Goal: Task Accomplishment & Management: Manage account settings

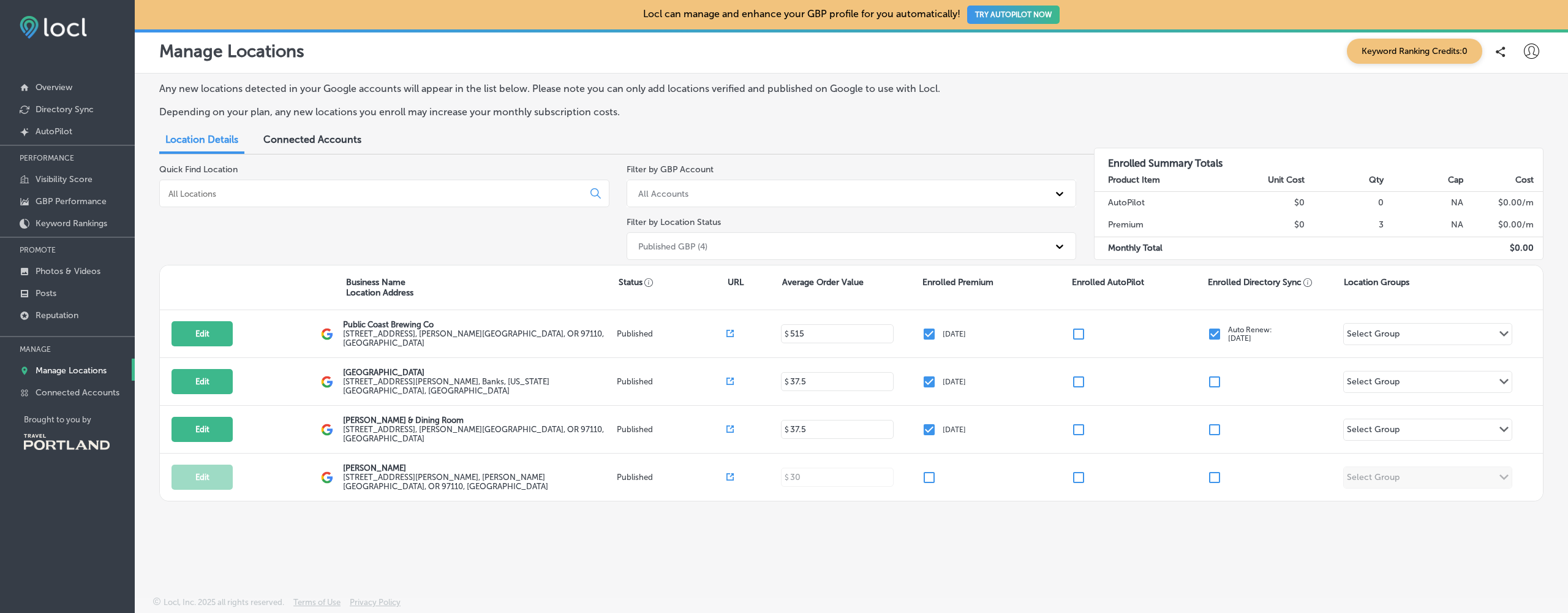
click at [1533, 48] on icon at bounding box center [1532, 51] width 16 height 16
click at [1514, 98] on p "My Account" at bounding box center [1515, 95] width 55 height 15
select select "US"
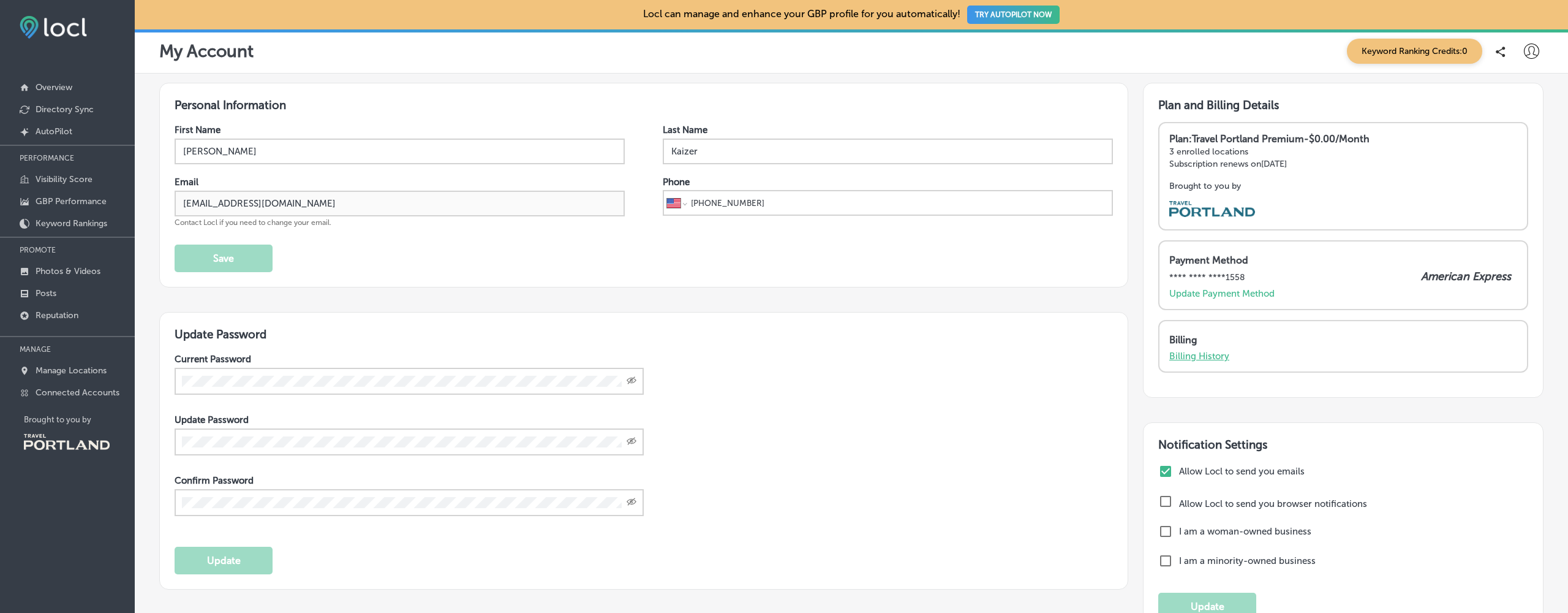
click at [1208, 354] on p "Billing History" at bounding box center [1199, 356] width 60 height 11
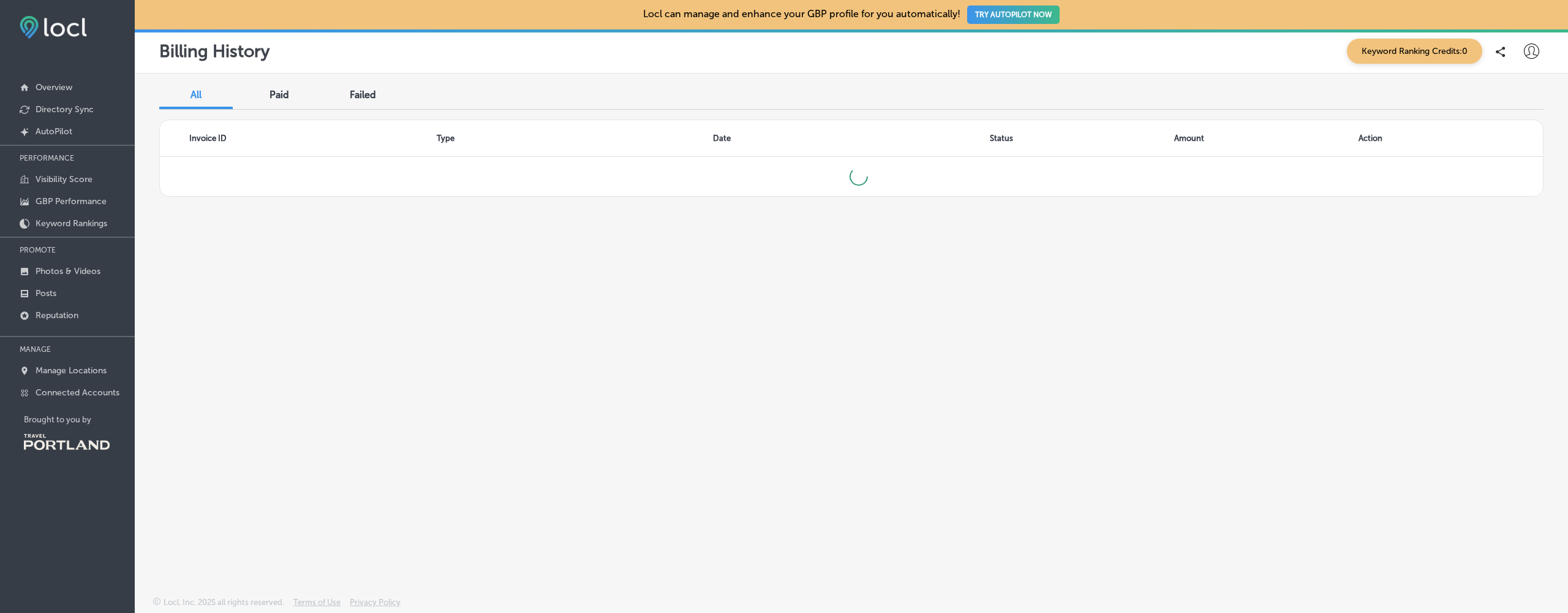
click at [284, 93] on span "Paid" at bounding box center [279, 94] width 20 height 12
click at [368, 102] on div "Failed" at bounding box center [362, 96] width 74 height 26
click at [195, 93] on span "All" at bounding box center [196, 94] width 11 height 12
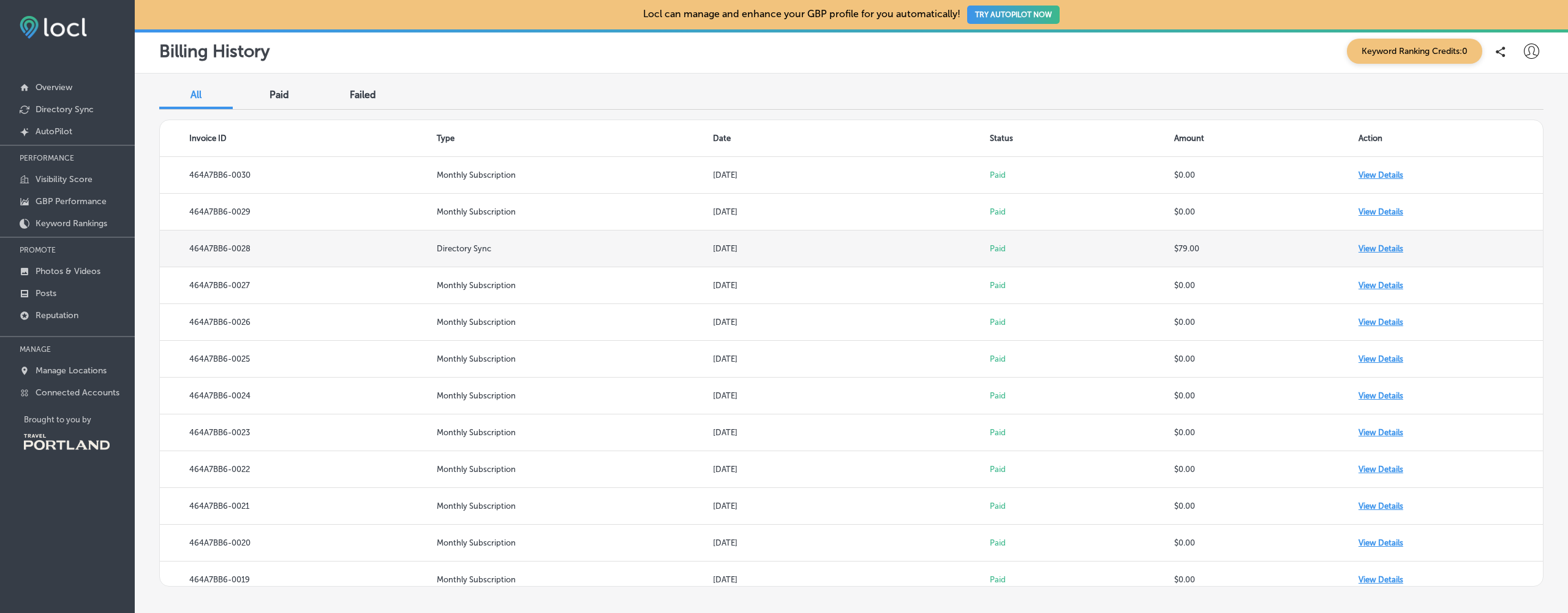
click at [1385, 249] on td "View Details" at bounding box center [1451, 249] width 184 height 36
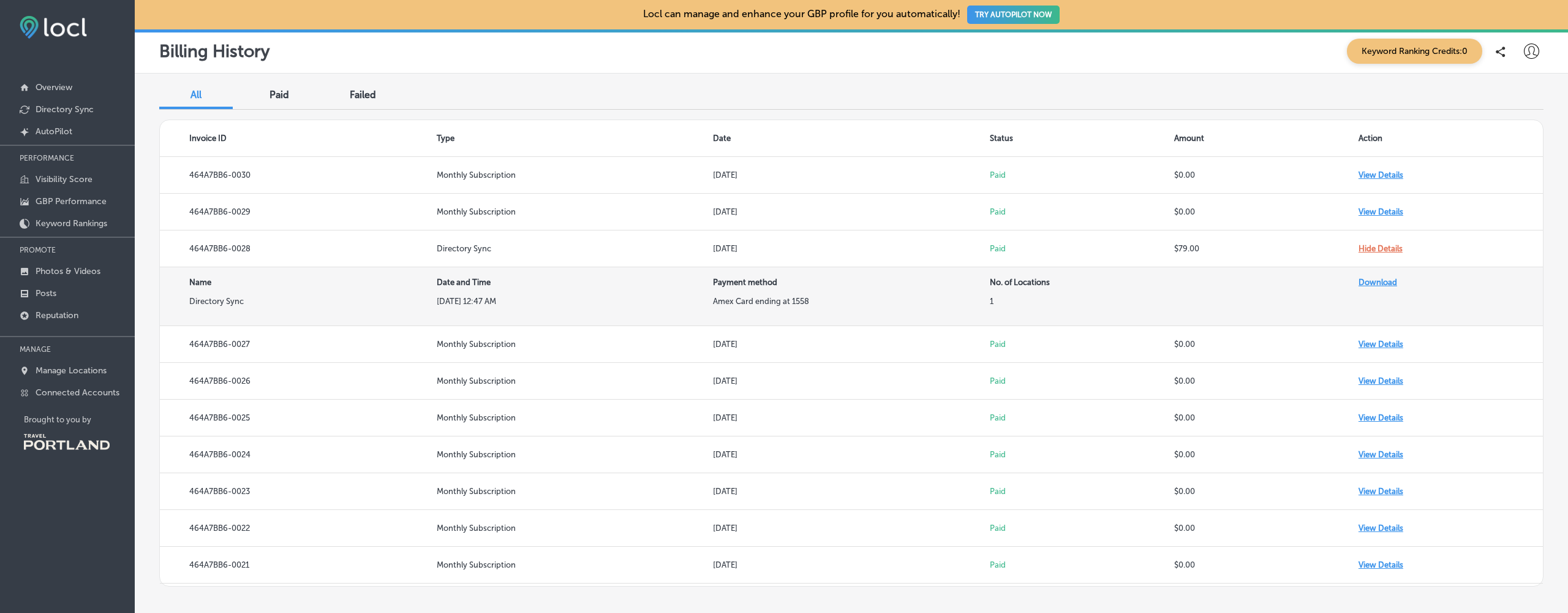
click at [1376, 281] on link "Download" at bounding box center [1378, 282] width 38 height 9
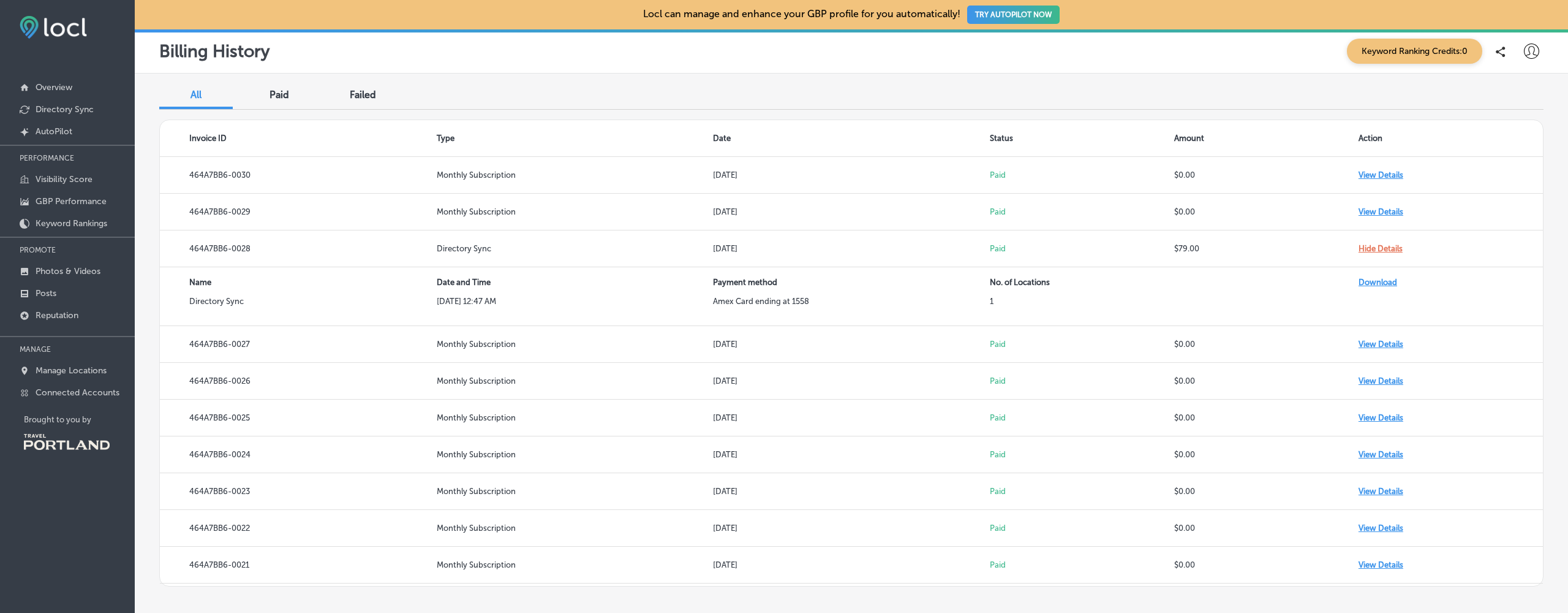
click at [1538, 52] on icon at bounding box center [1532, 51] width 16 height 16
click at [1523, 97] on p "My Account" at bounding box center [1515, 95] width 55 height 15
select select "US"
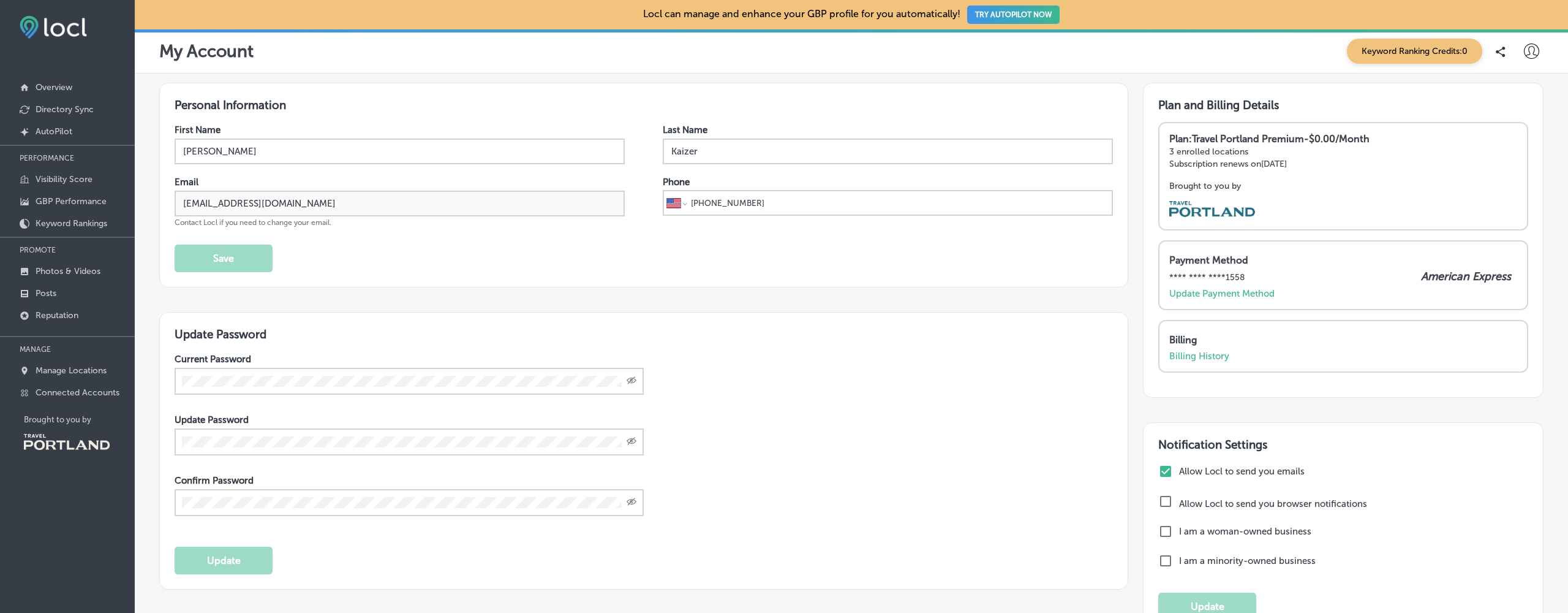
click at [408, 152] on input "[PERSON_NAME]" at bounding box center [399, 152] width 450 height 26
drag, startPoint x: 408, startPoint y: 152, endPoint x: 119, endPoint y: 141, distance: 289.2
click at [119, 141] on div "iconmonstr-menu-thin copy Created with Sketch. Overview Directory Sync Created …" at bounding box center [784, 306] width 1568 height 613
type input "Sierra"
type input "[PERSON_NAME]"
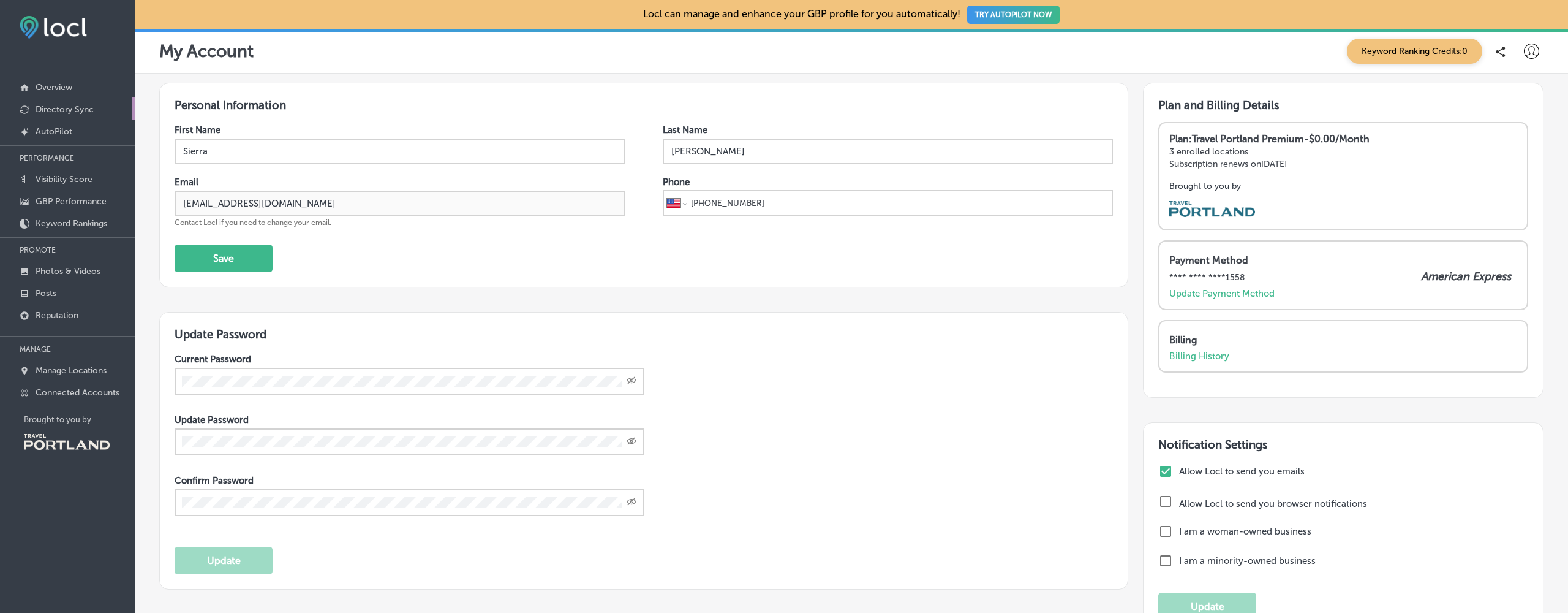
click at [79, 102] on link "Directory Sync" at bounding box center [67, 109] width 135 height 22
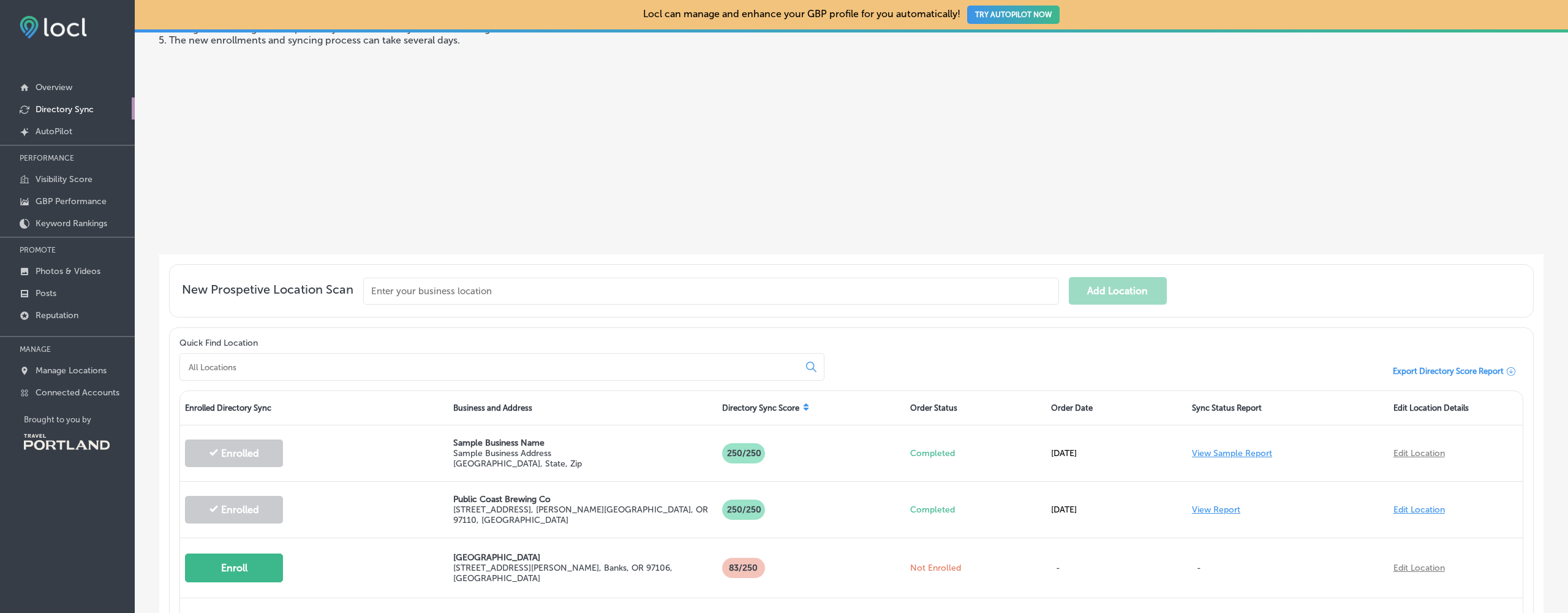
scroll to position [182, 0]
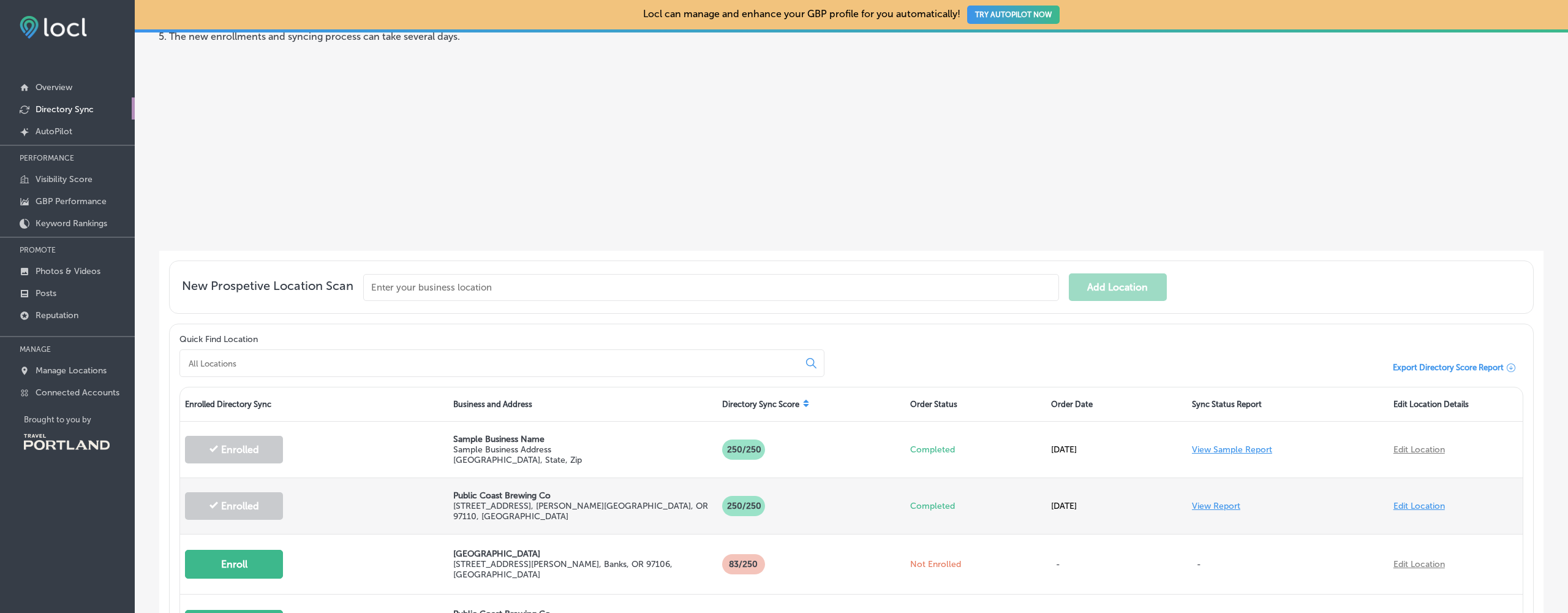
click at [1415, 502] on link "Edit Location" at bounding box center [1419, 506] width 51 height 10
select select "US"
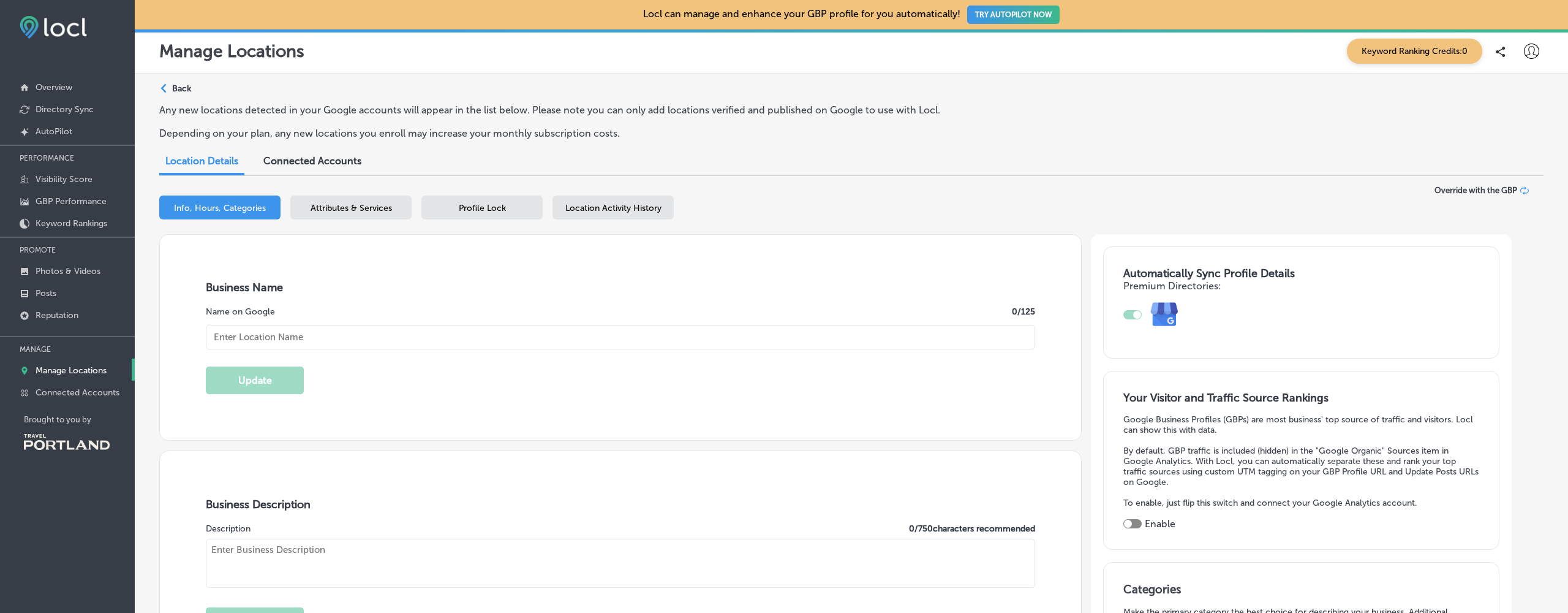
type textarea "Public Coast Brewing Co. – Born & Brewed in [PERSON_NAME][GEOGRAPHIC_DATA]. In …"
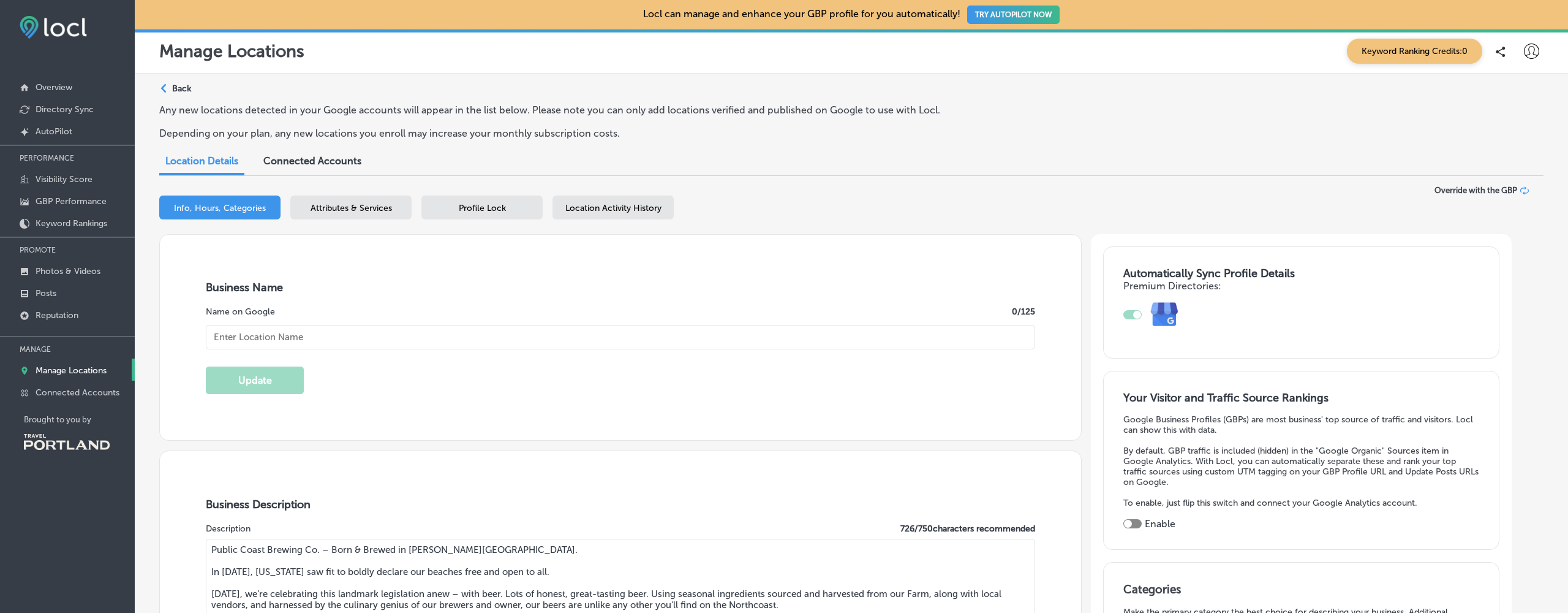
type input "[STREET_ADDRESS]"
type input "[PERSON_NAME][GEOGRAPHIC_DATA]"
type input "97110"
type input "US"
type input "Public Coast Brewing Co"
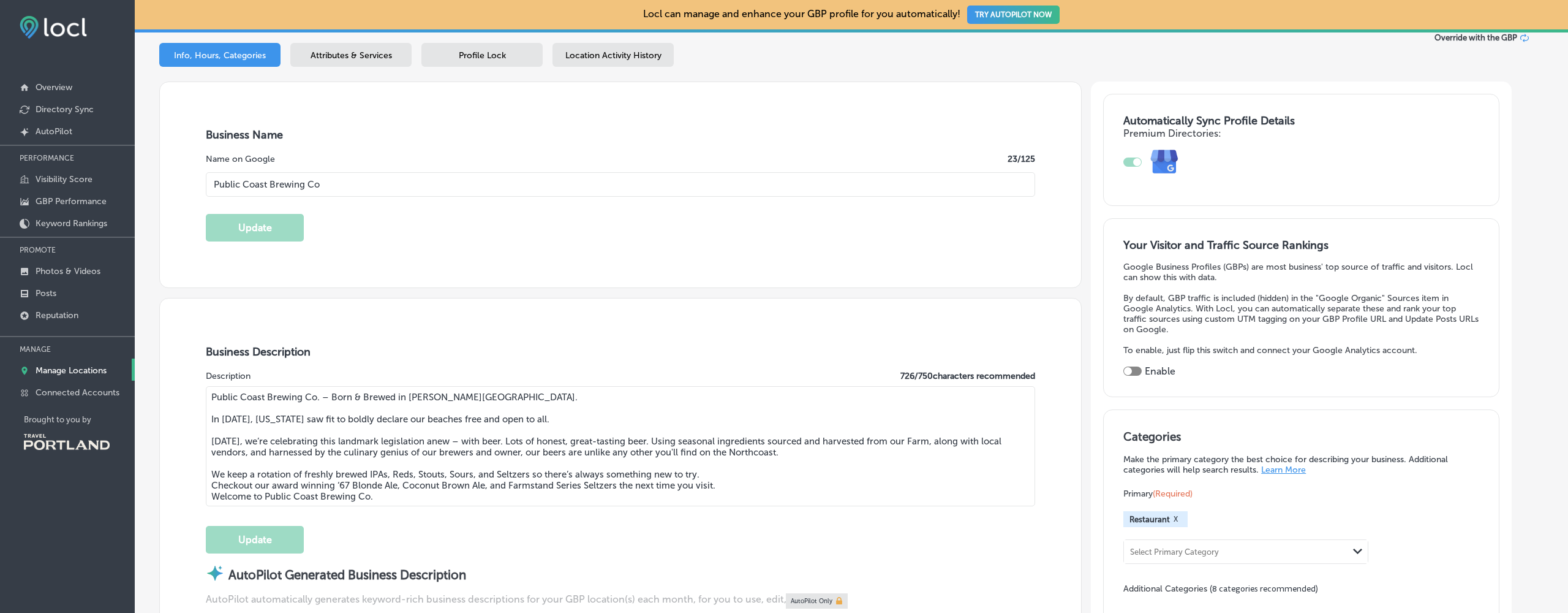
type input "[URL][DOMAIN_NAME]"
type input "[PHONE_NUMBER]"
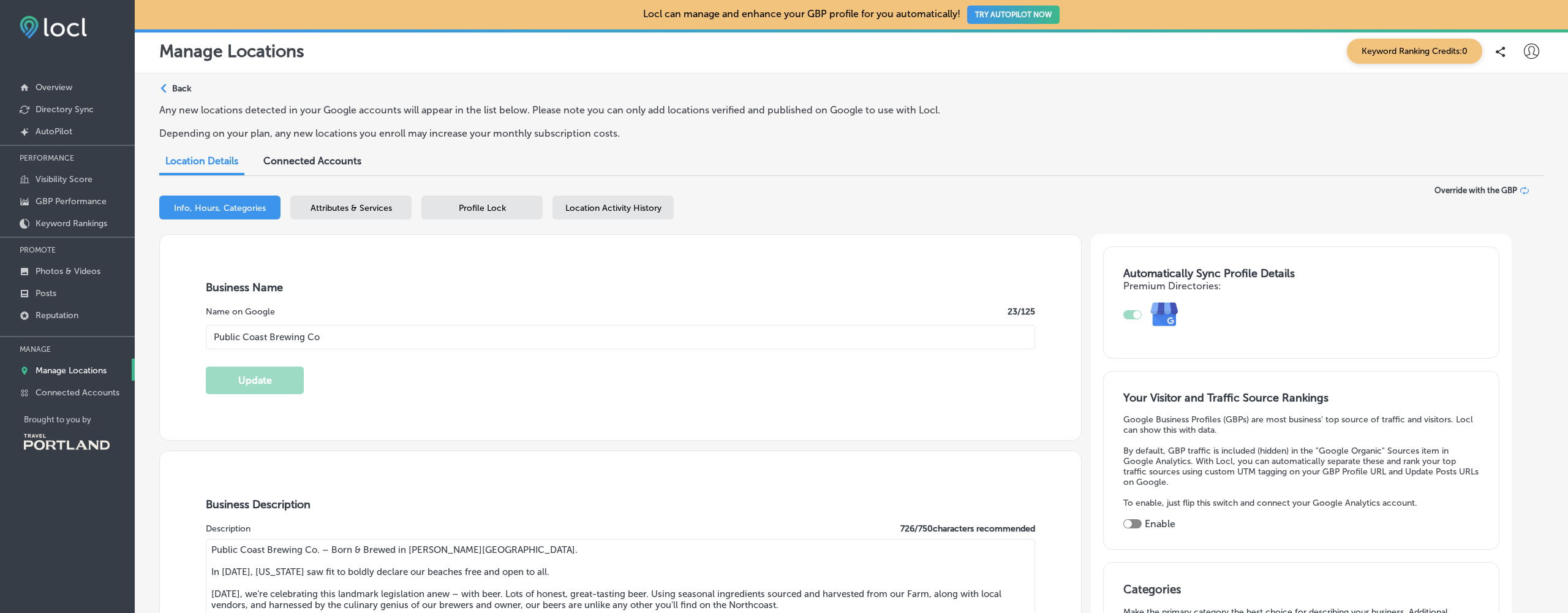
click at [376, 204] on span "Attributes & Services" at bounding box center [351, 208] width 81 height 10
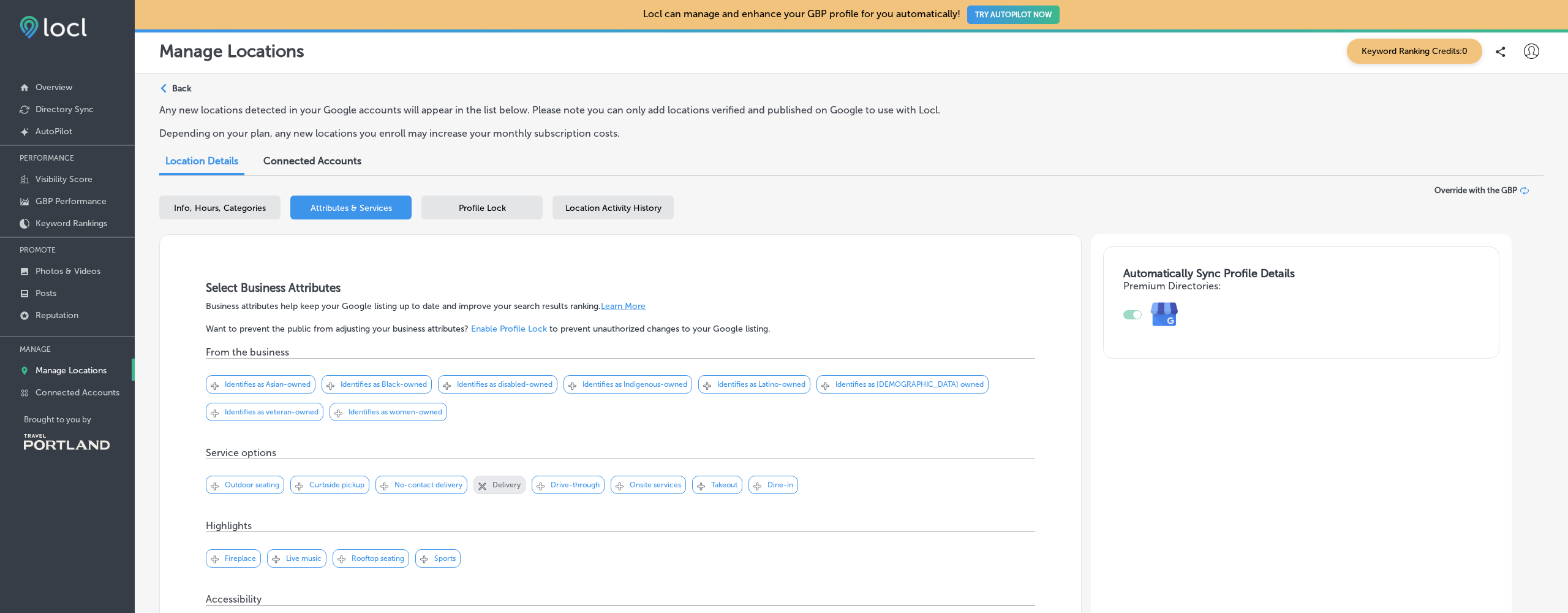
click at [329, 158] on span "Connected Accounts" at bounding box center [313, 161] width 98 height 12
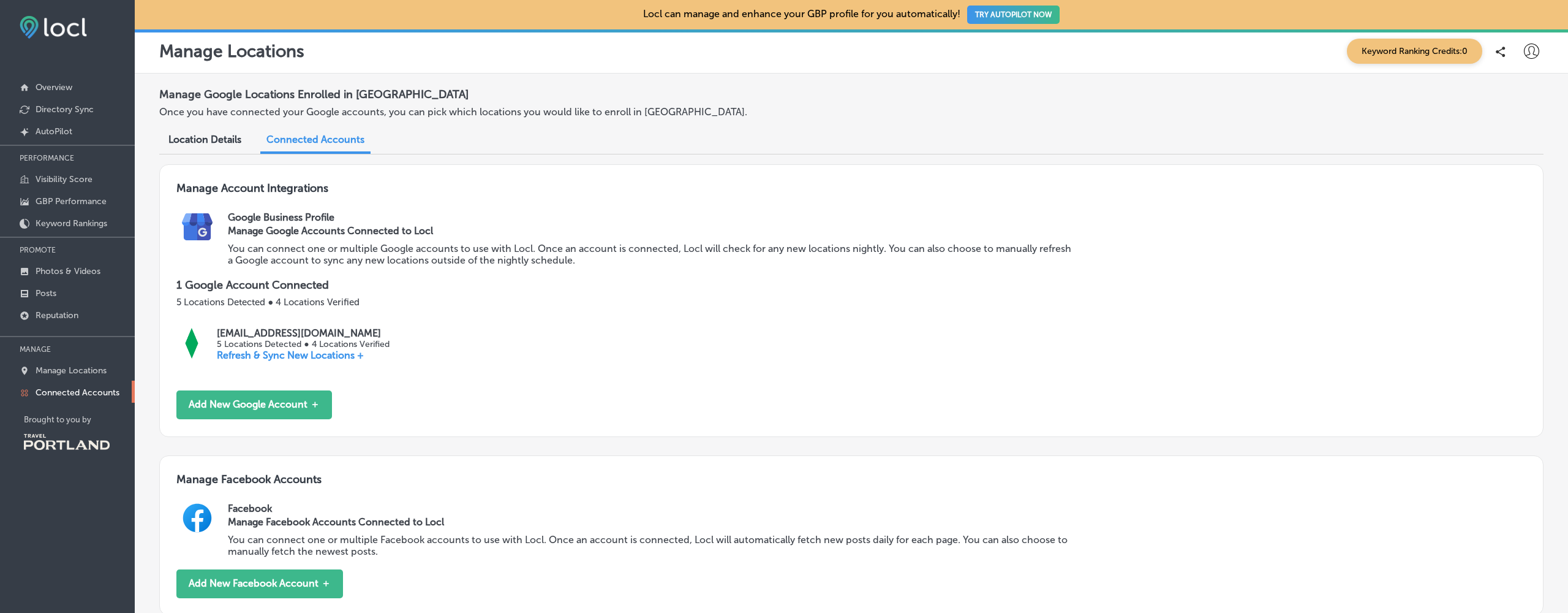
click at [189, 134] on span "Location Details" at bounding box center [205, 139] width 73 height 12
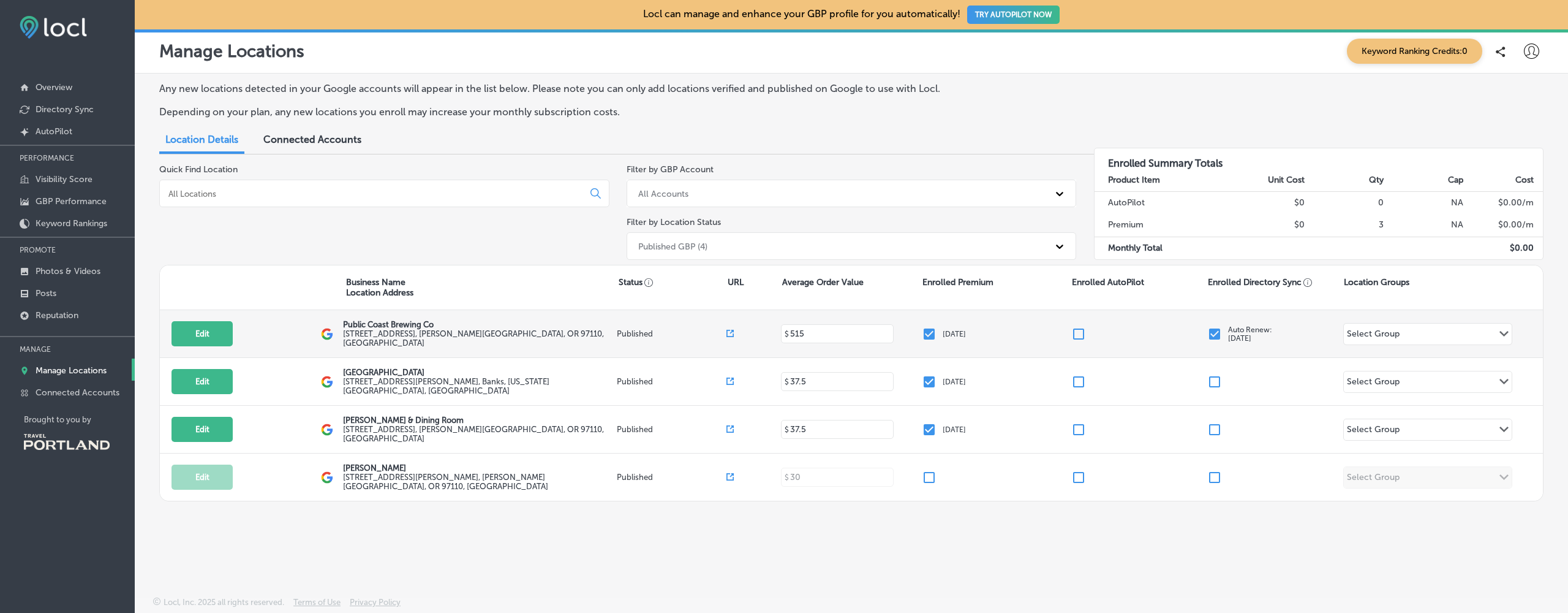
click at [1217, 331] on input "checkbox" at bounding box center [1214, 334] width 15 height 15
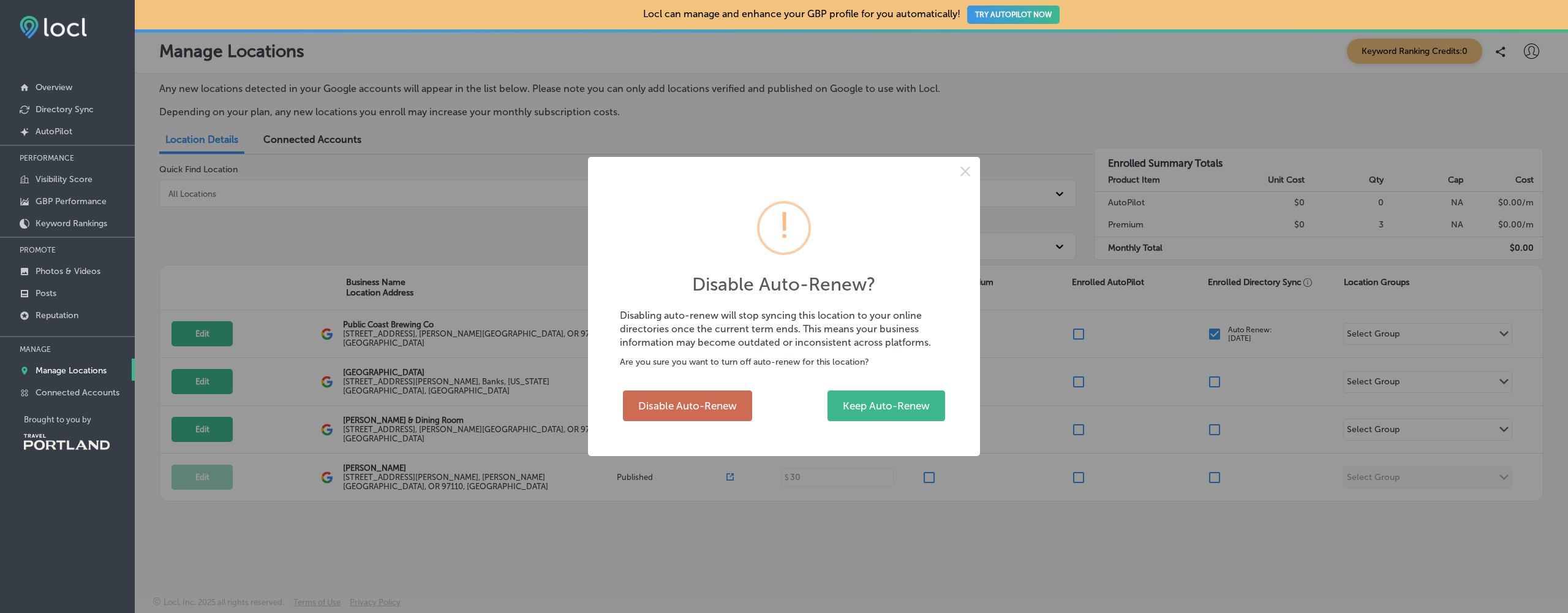
click at [705, 406] on button "Disable Auto-Renew" at bounding box center [688, 405] width 129 height 31
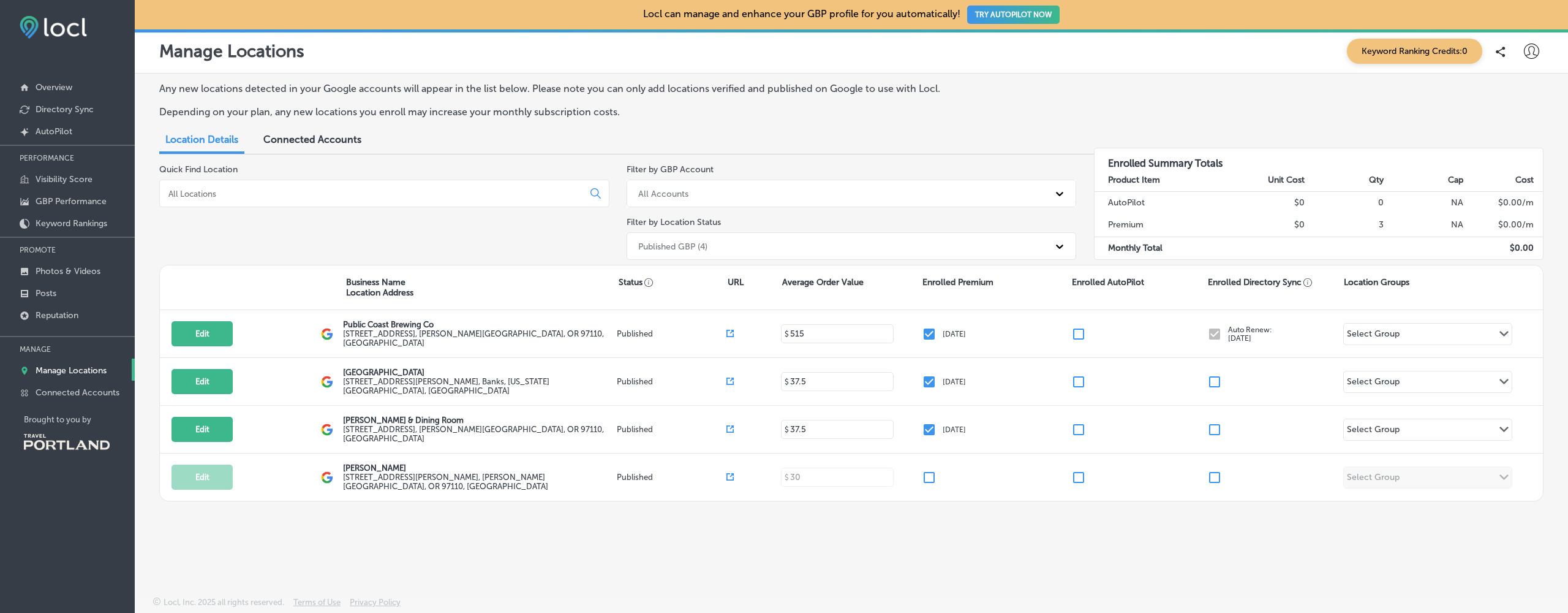
checkbox input "false"
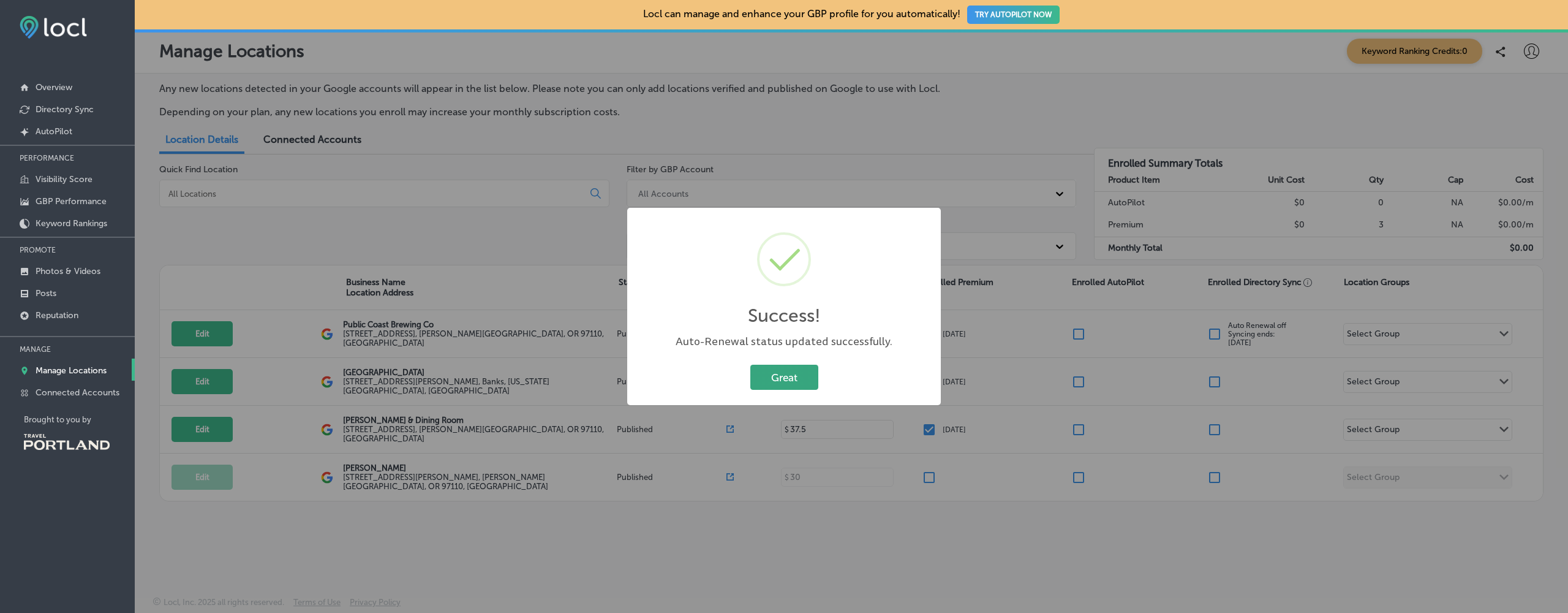
click at [781, 377] on button "Great" at bounding box center [784, 377] width 68 height 25
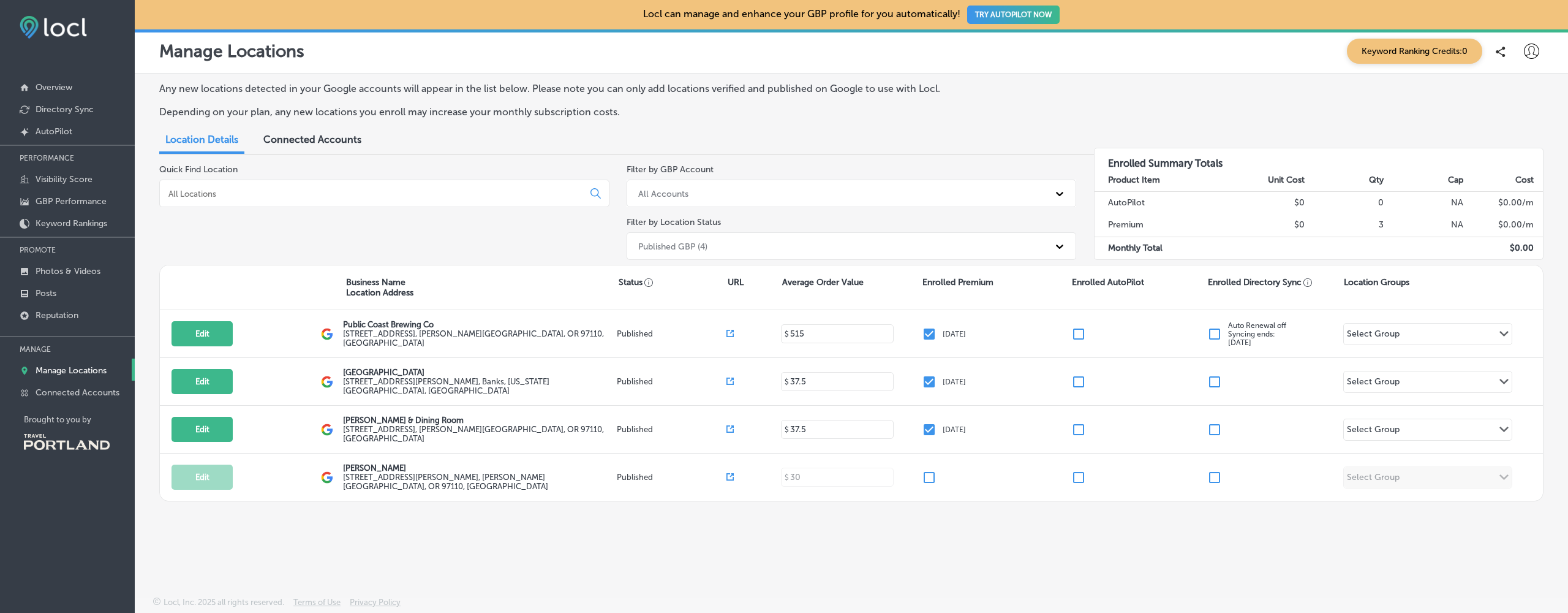
click at [1530, 51] on icon at bounding box center [1532, 51] width 16 height 16
click at [1517, 94] on p "My Account" at bounding box center [1515, 95] width 55 height 15
select select "US"
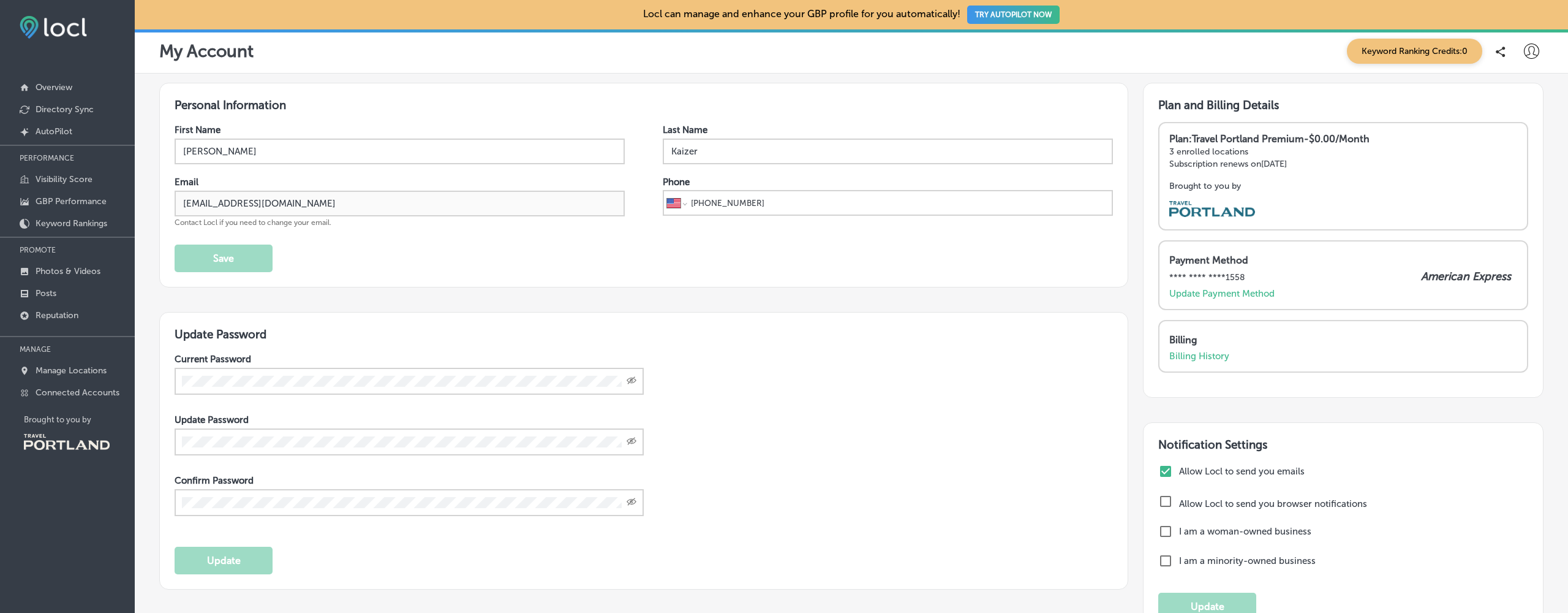
click at [52, 33] on img at bounding box center [53, 27] width 67 height 23
click at [50, 440] on img at bounding box center [67, 442] width 86 height 16
click at [1524, 56] on icon at bounding box center [1532, 51] width 16 height 16
click at [1520, 98] on p "My Account" at bounding box center [1515, 95] width 55 height 15
click at [1286, 206] on div at bounding box center [784, 306] width 1568 height 613
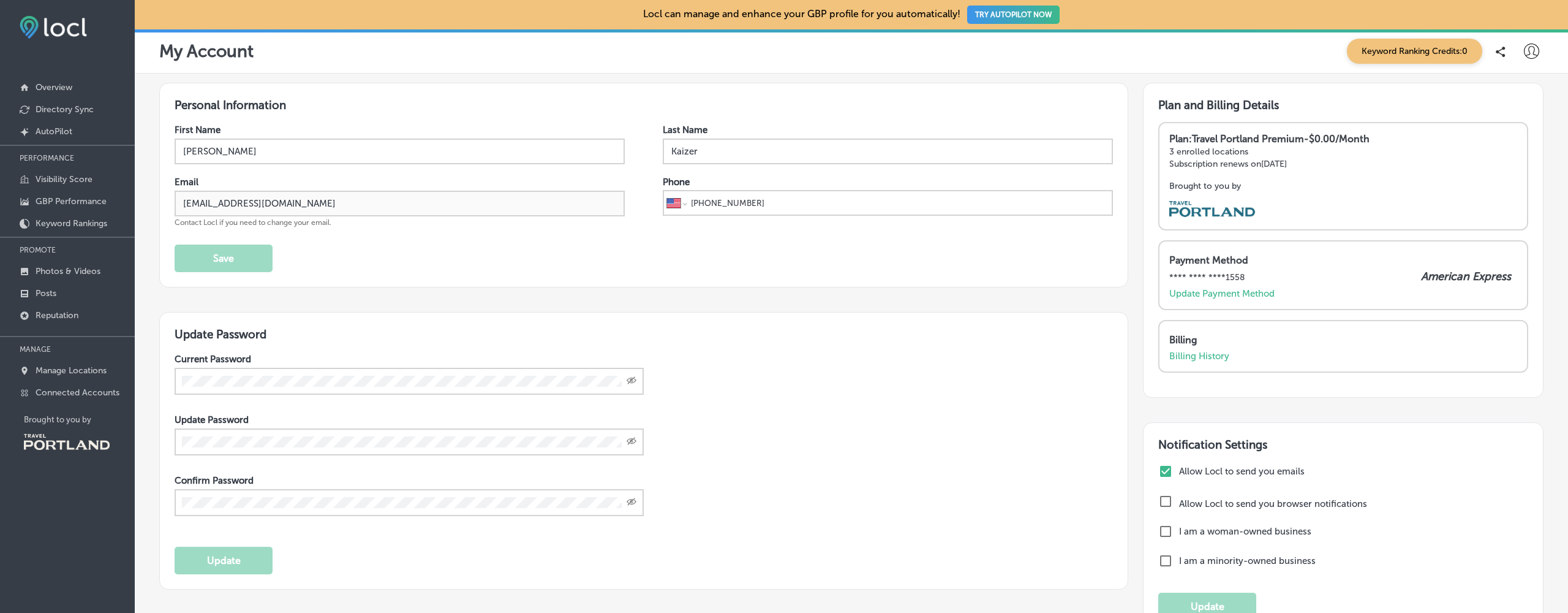
click at [1286, 206] on div "Brought to you by" at bounding box center [1343, 200] width 348 height 38
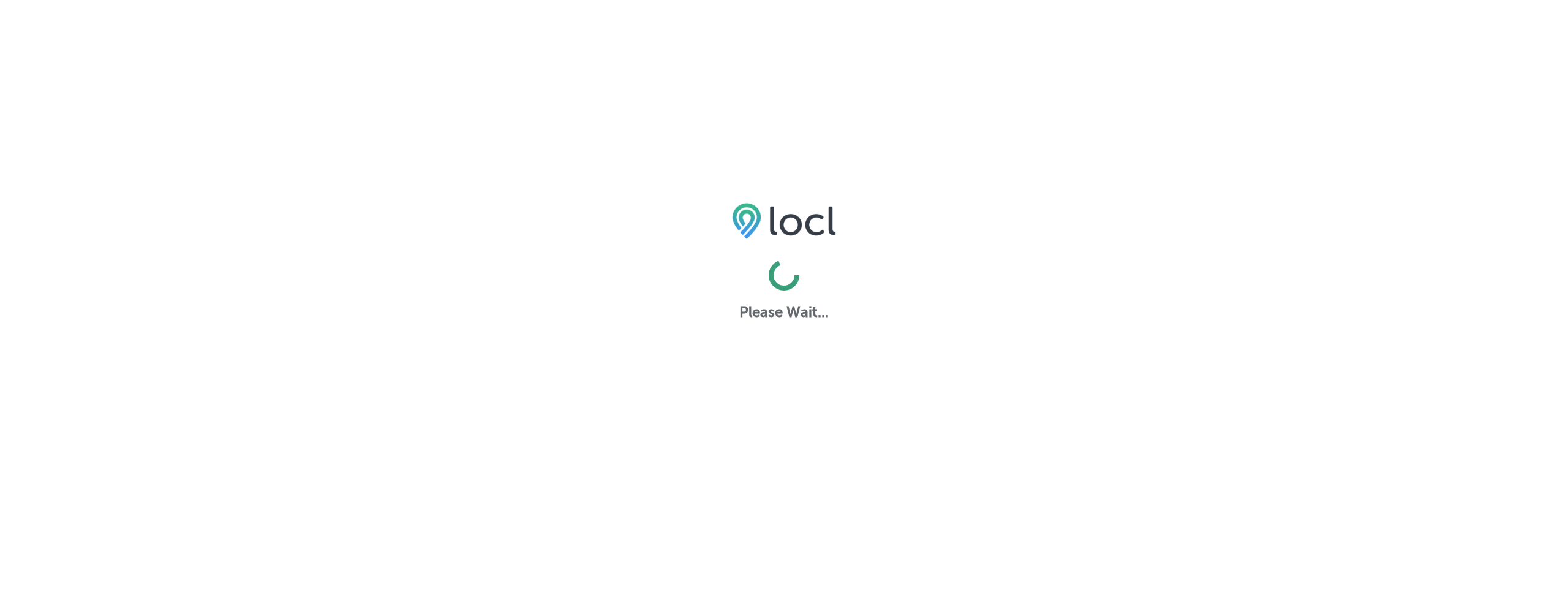
select select "US"
